Goal: Information Seeking & Learning: Compare options

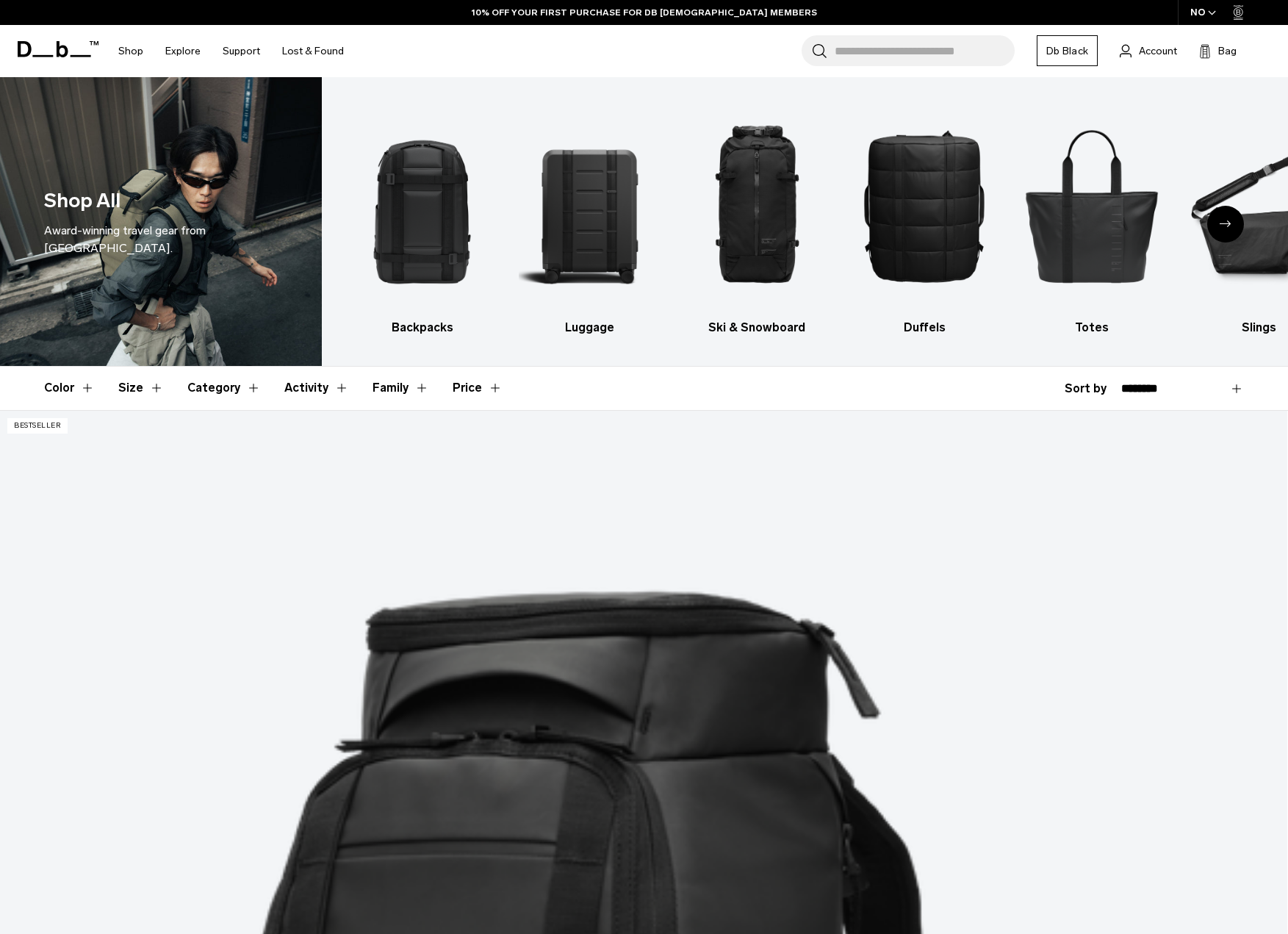
drag, startPoint x: 0, startPoint y: 0, endPoint x: 495, endPoint y: 650, distance: 817.0
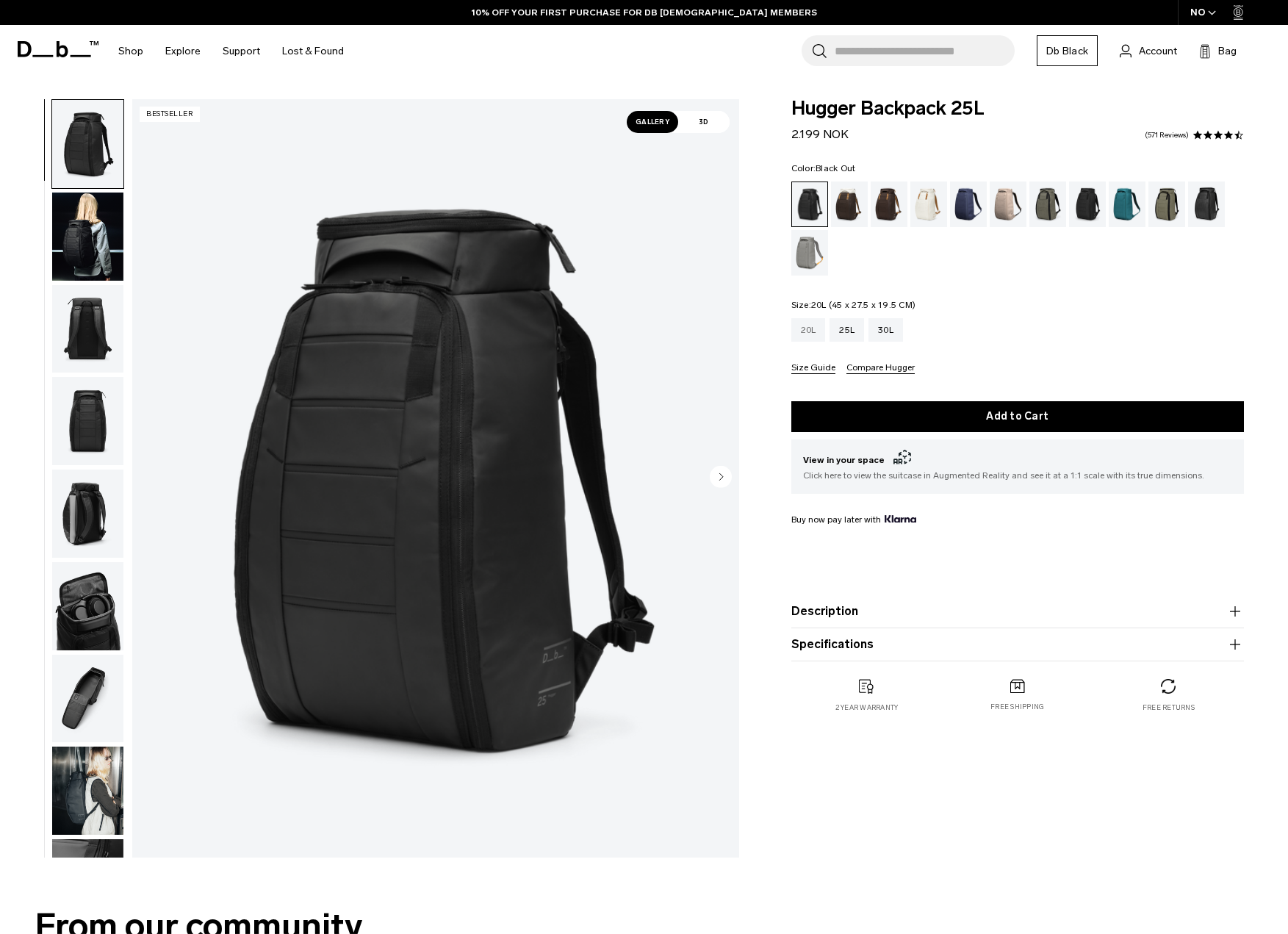
click at [814, 328] on div "20L" at bounding box center [808, 330] width 34 height 24
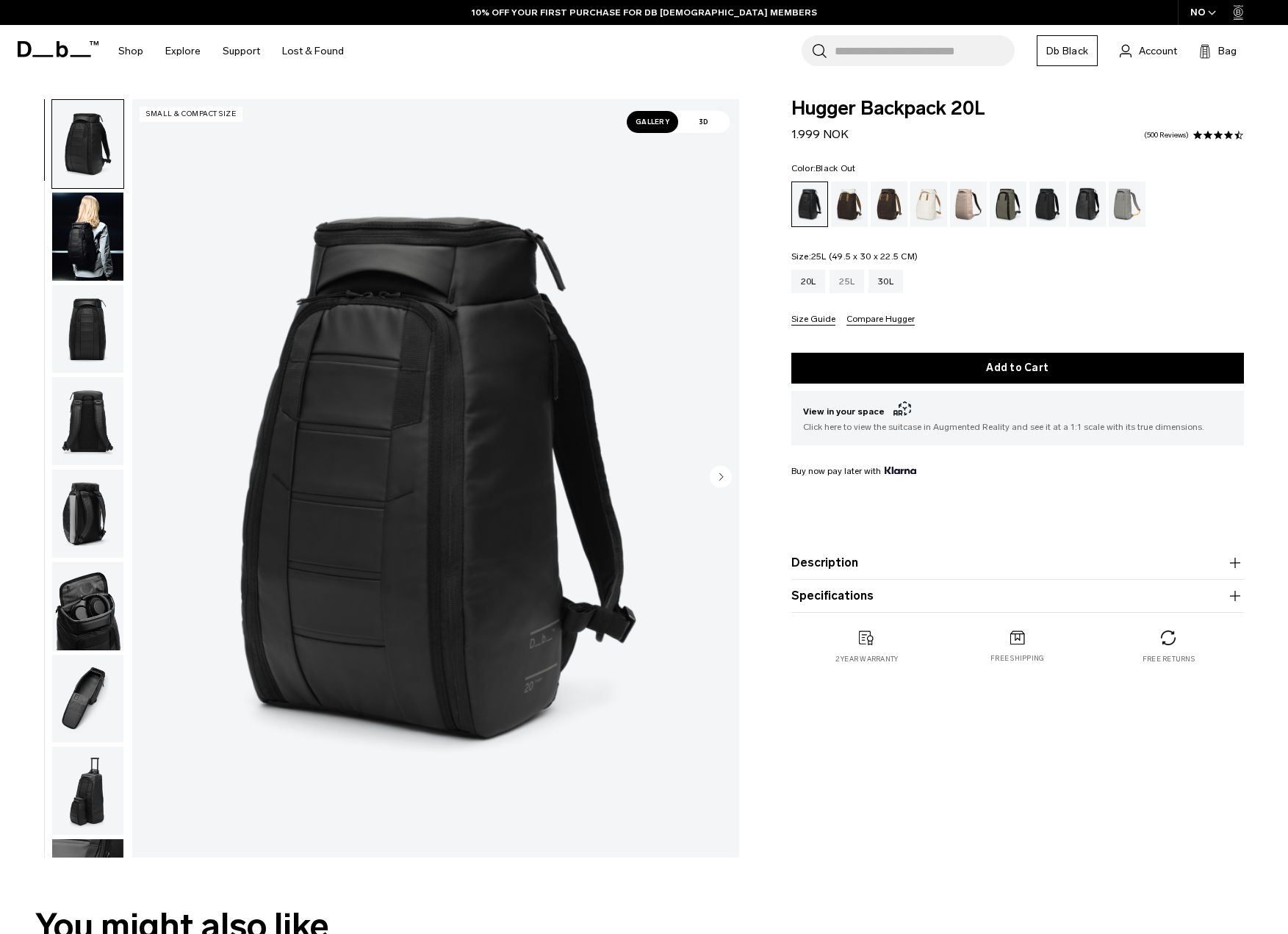
click at [850, 283] on div "25L" at bounding box center [846, 282] width 34 height 24
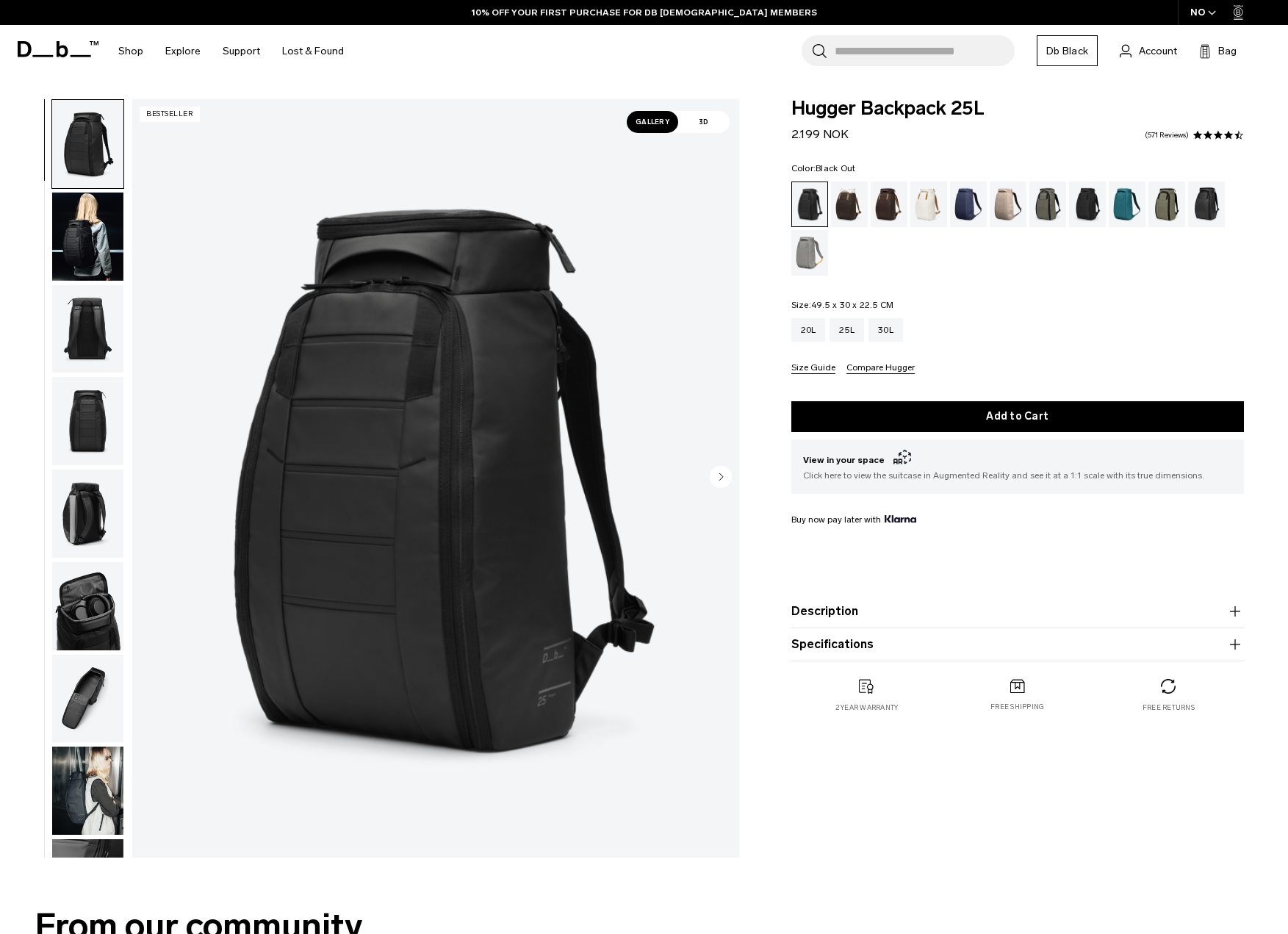
click at [69, 529] on img "button" at bounding box center [88, 513] width 71 height 88
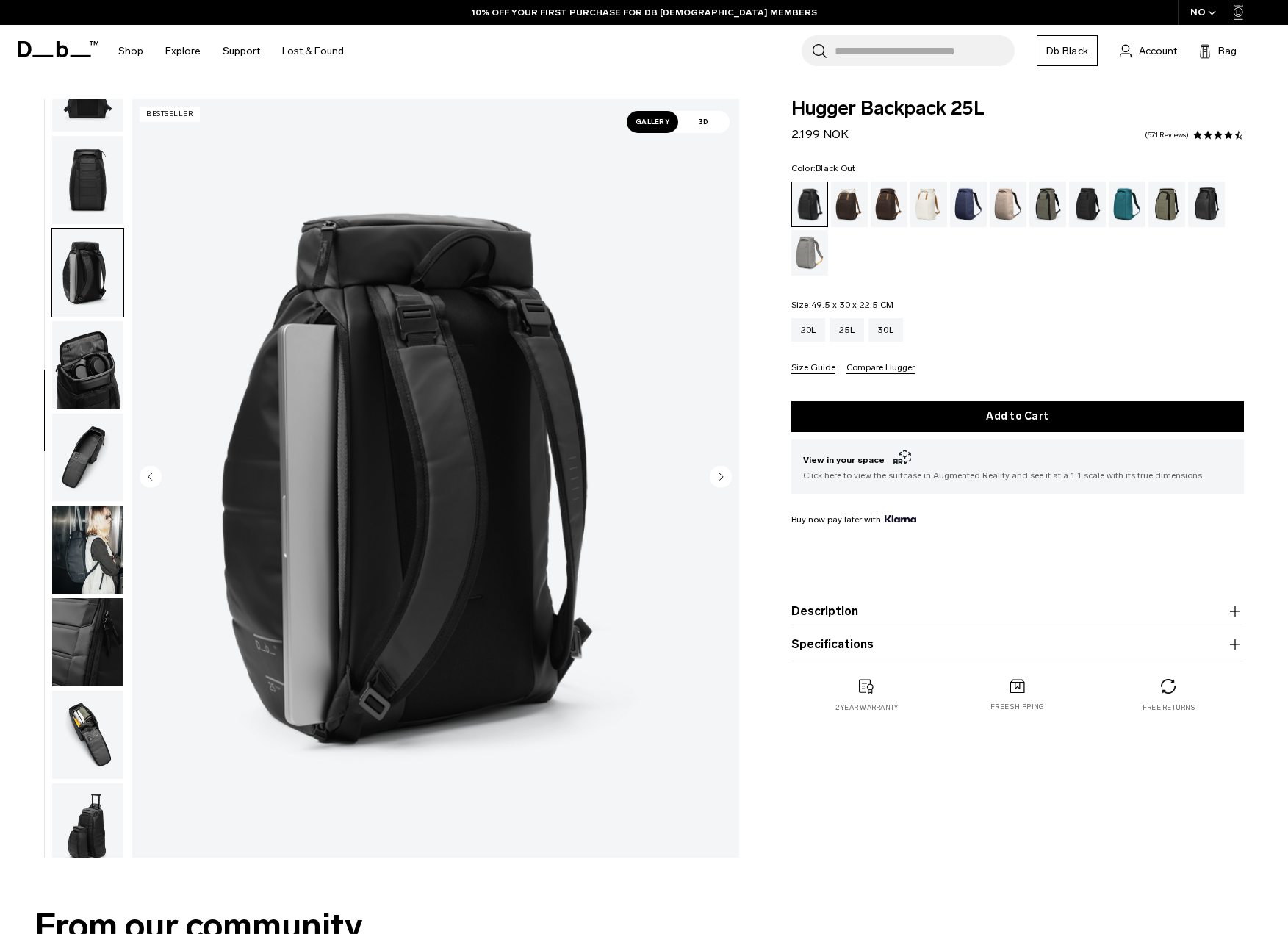
scroll to position [256, 0]
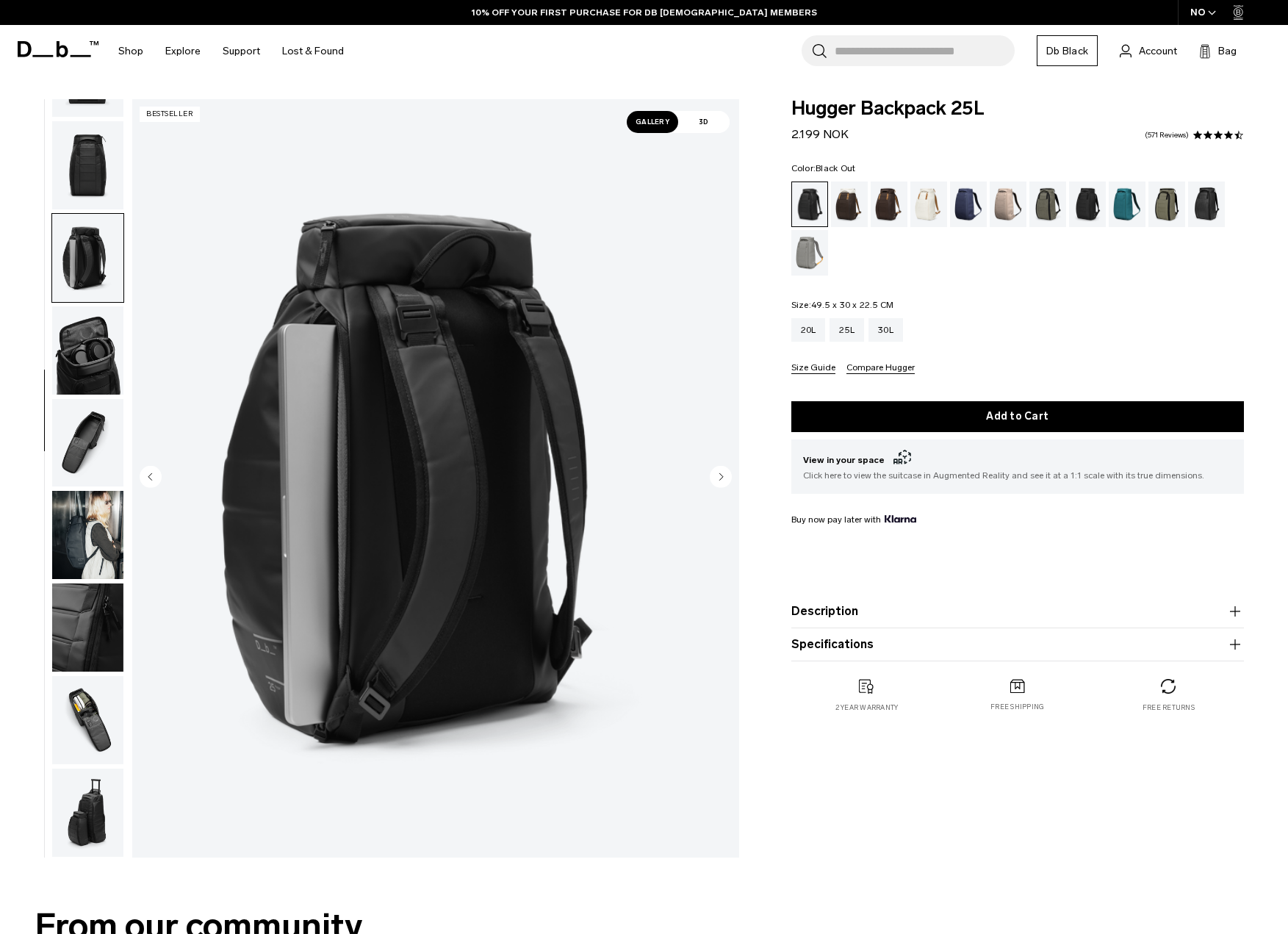
click at [85, 180] on img "button" at bounding box center [88, 165] width 71 height 88
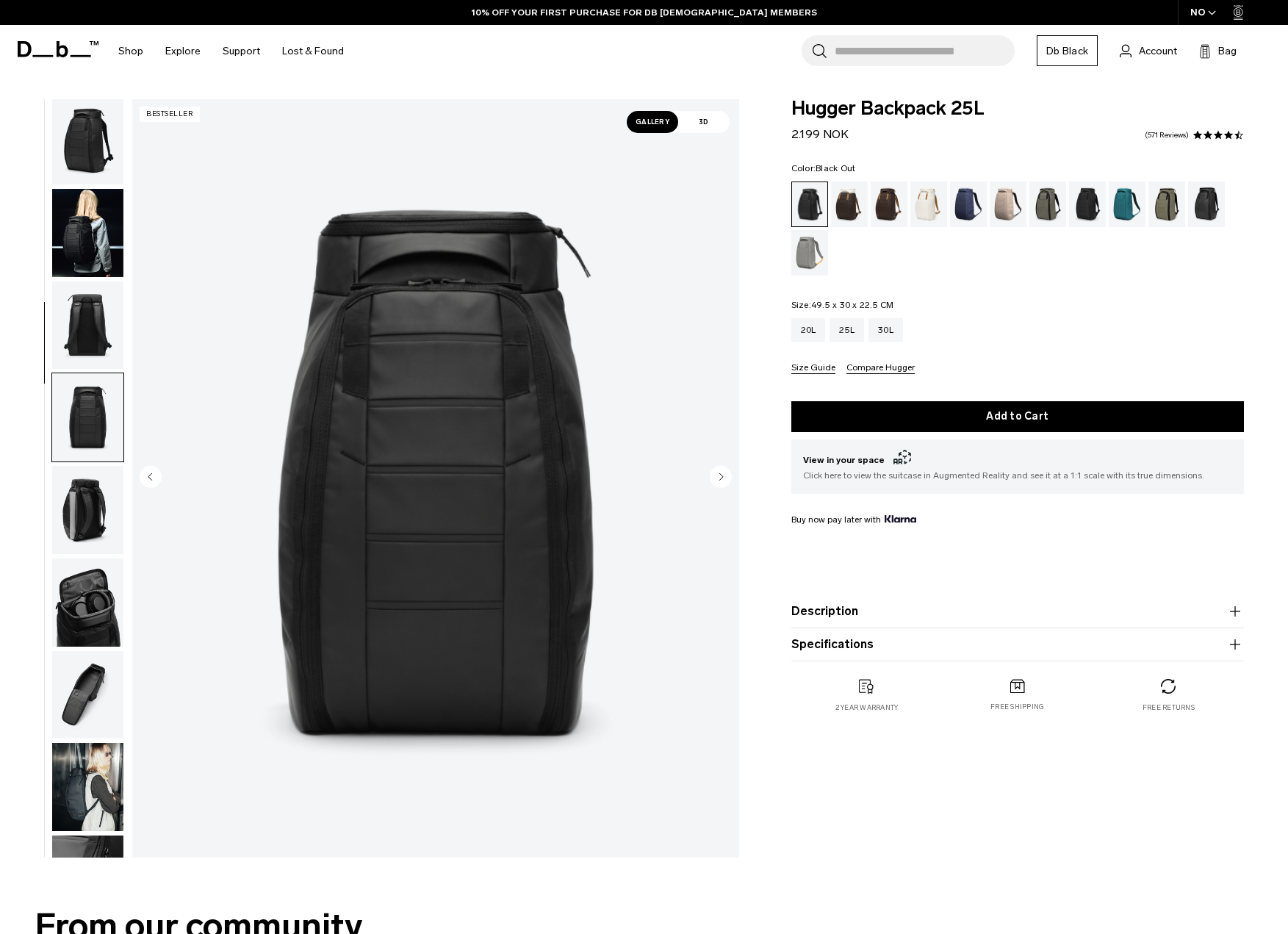
scroll to position [0, 0]
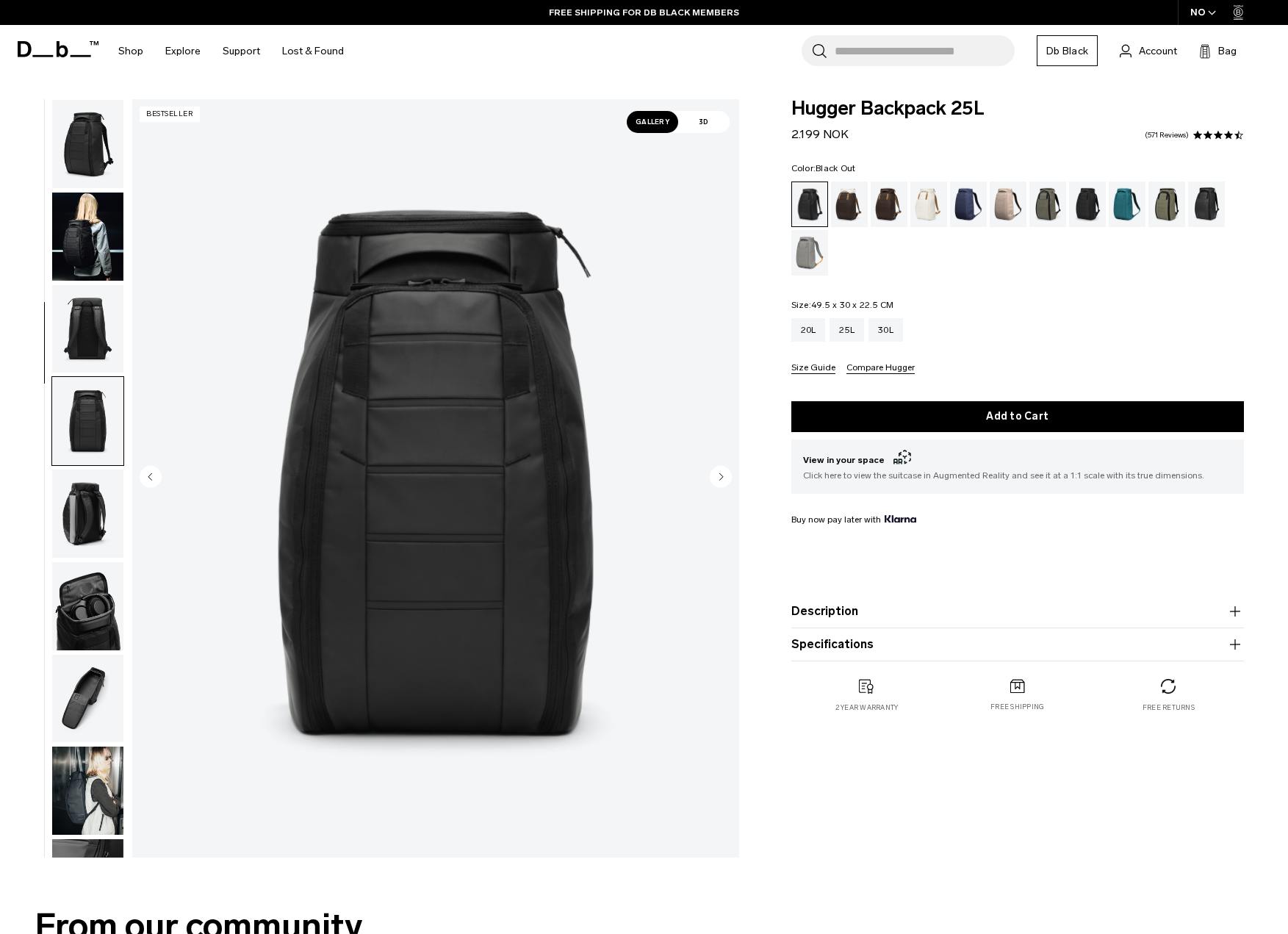
click at [86, 241] on img "button" at bounding box center [88, 236] width 71 height 88
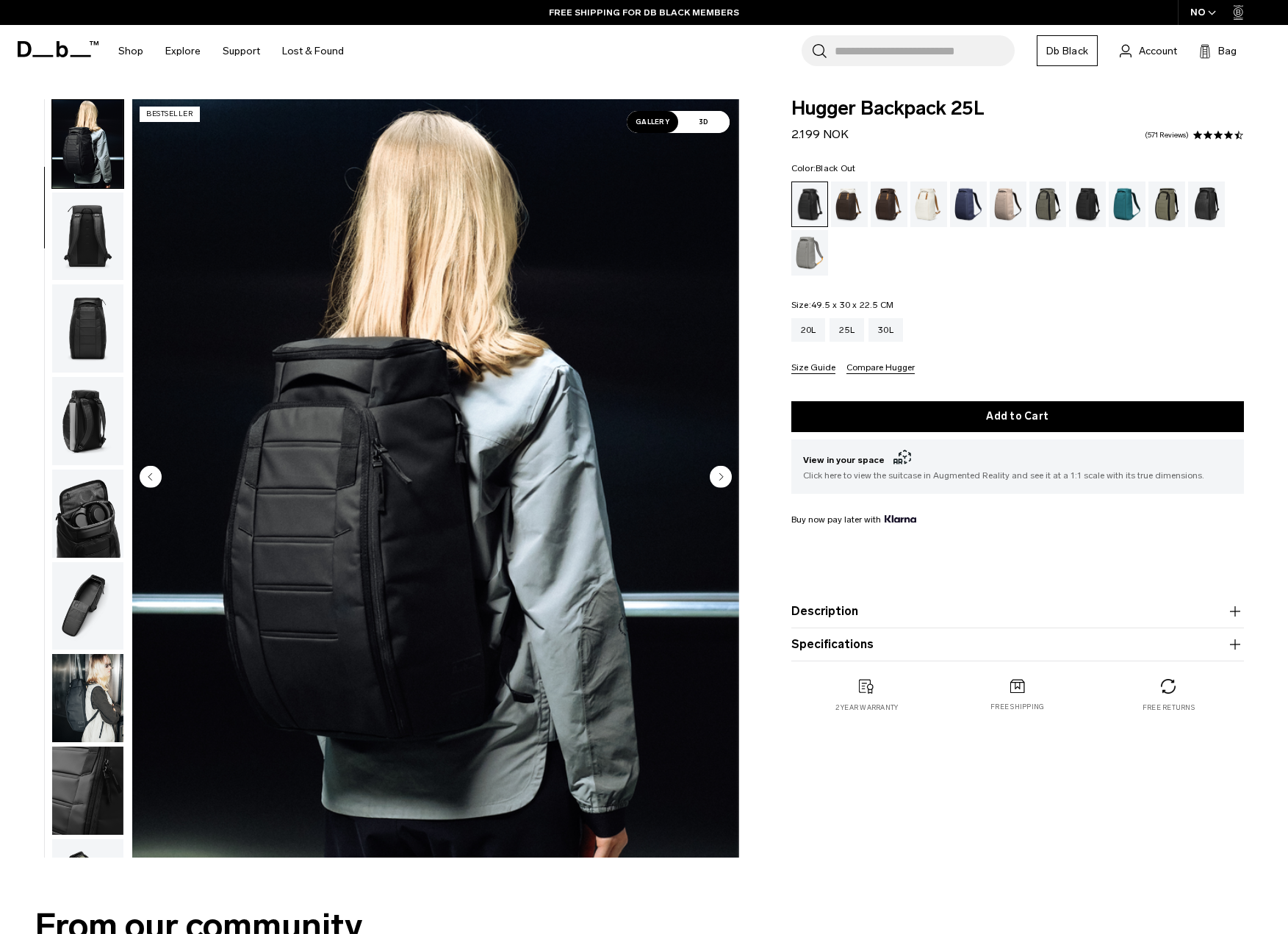
click at [79, 243] on img "button" at bounding box center [88, 236] width 71 height 88
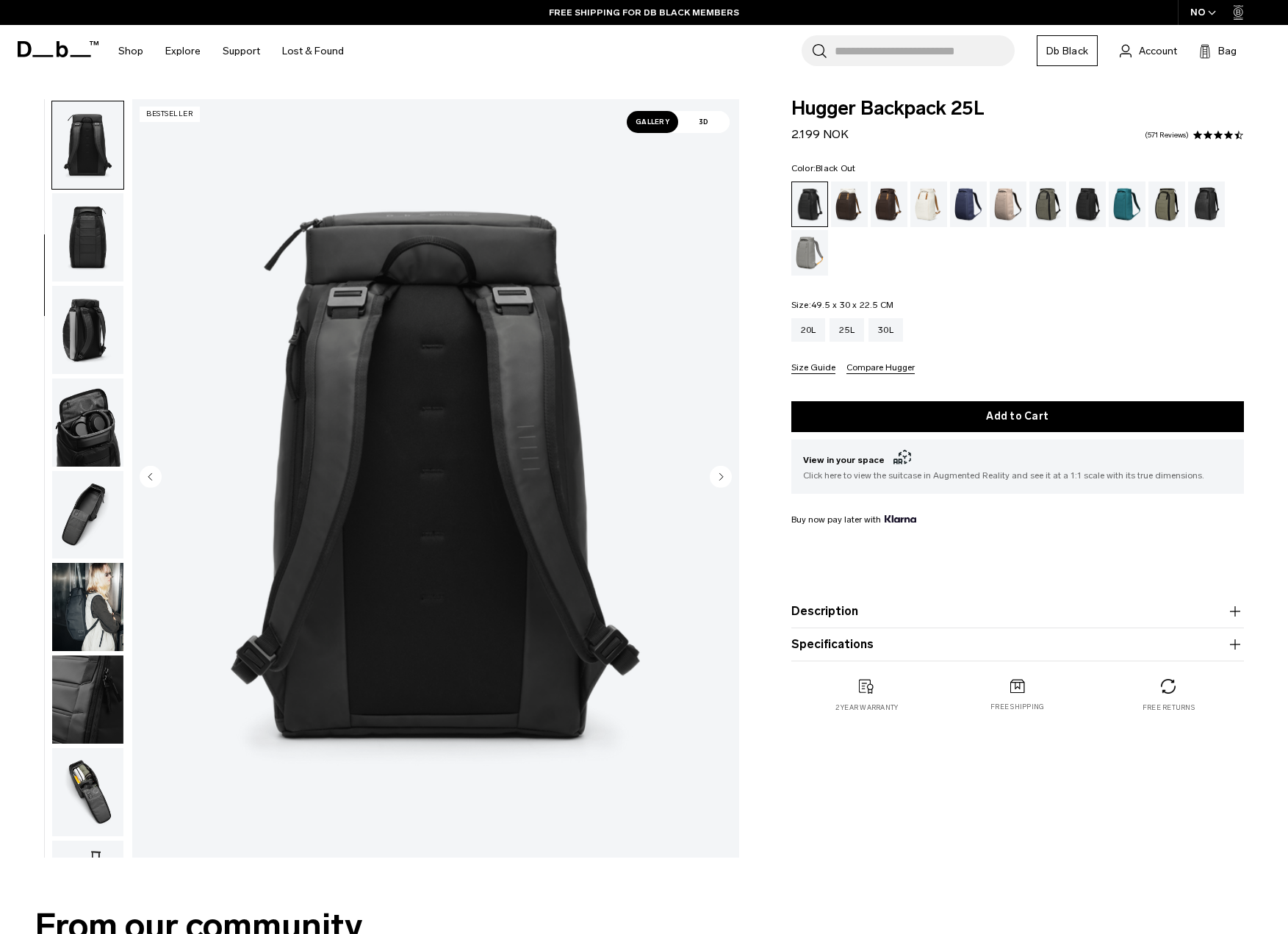
scroll to position [185, 0]
click at [108, 591] on img "button" at bounding box center [88, 606] width 71 height 88
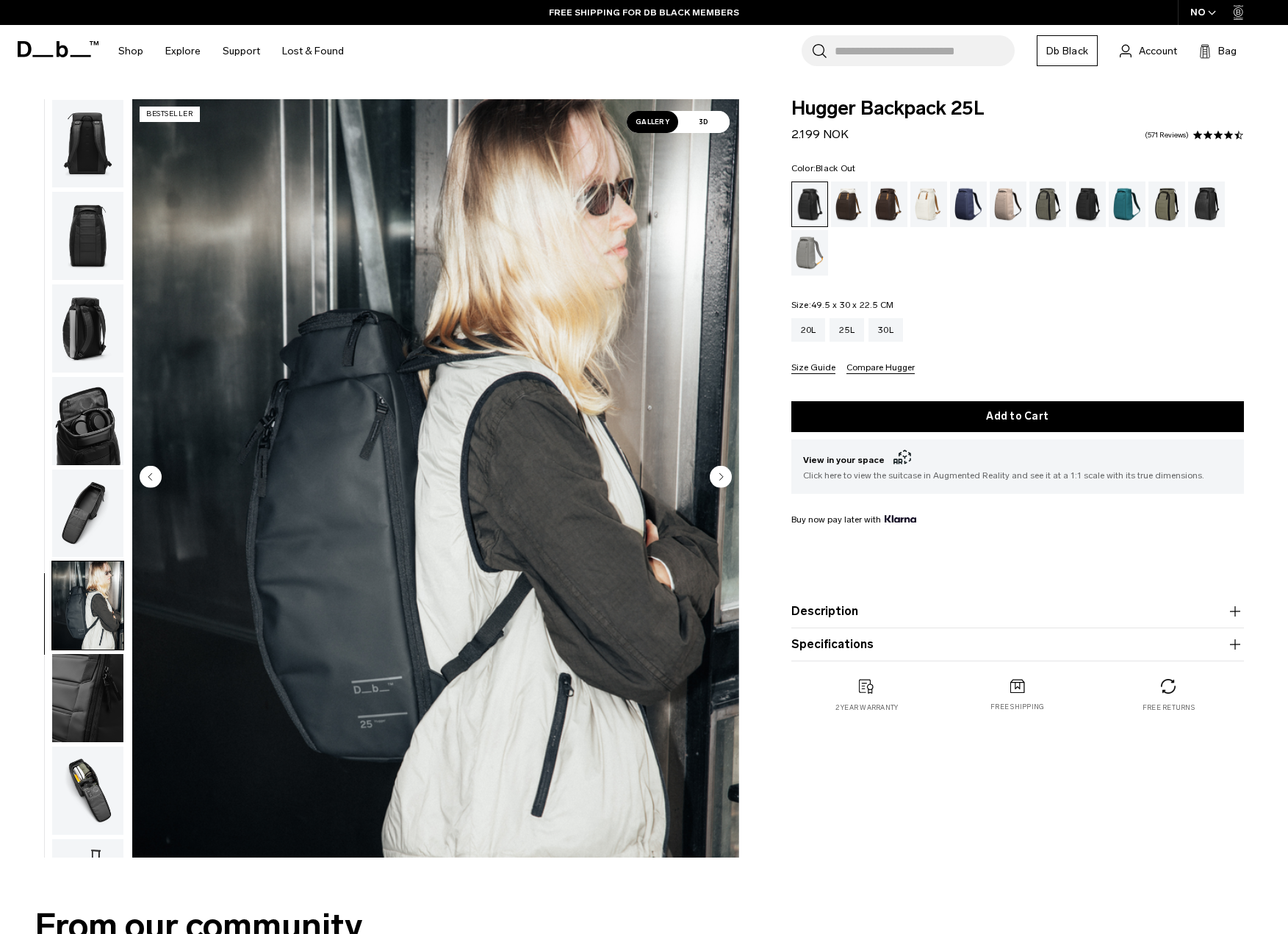
scroll to position [256, 0]
